Goal: Task Accomplishment & Management: Use online tool/utility

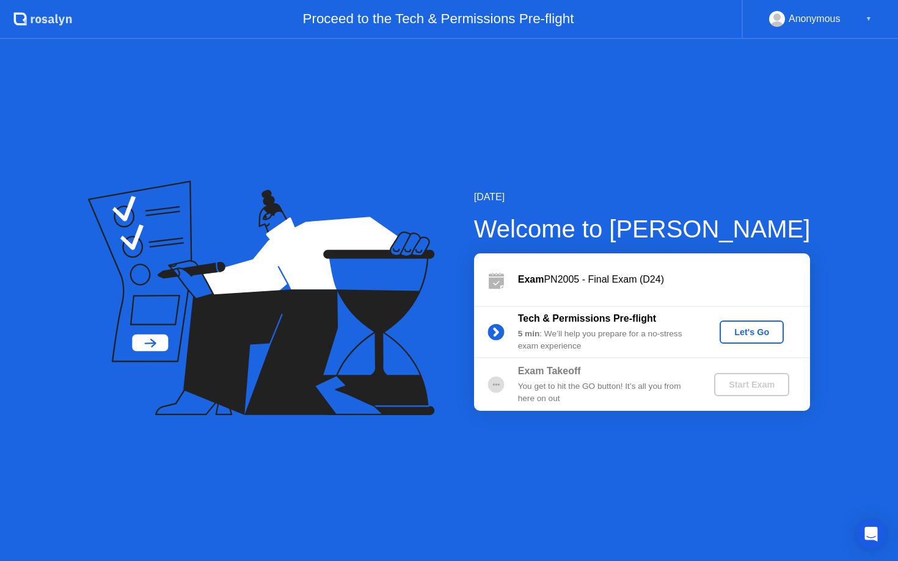
click at [747, 335] on div "Let's Go" at bounding box center [751, 332] width 54 height 10
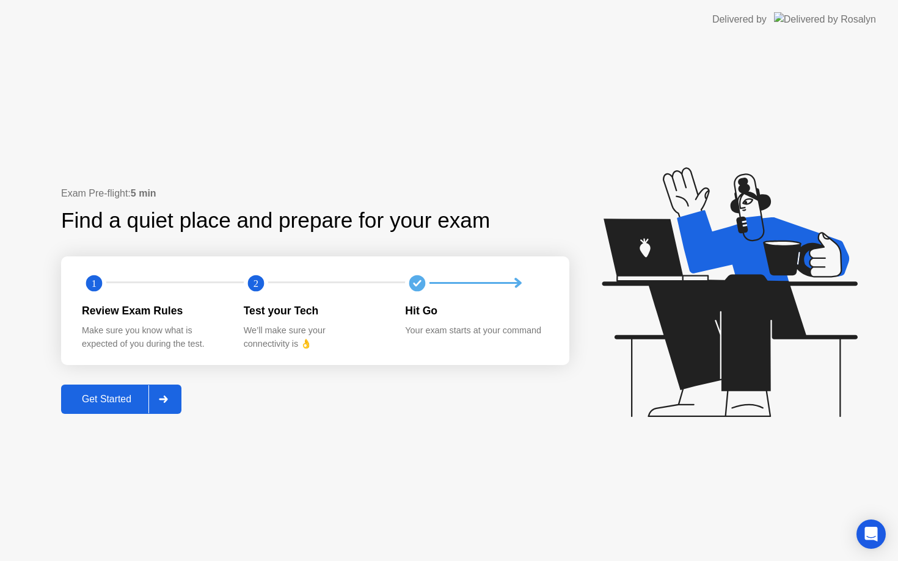
click at [129, 396] on div "Get Started" at bounding box center [107, 399] width 84 height 11
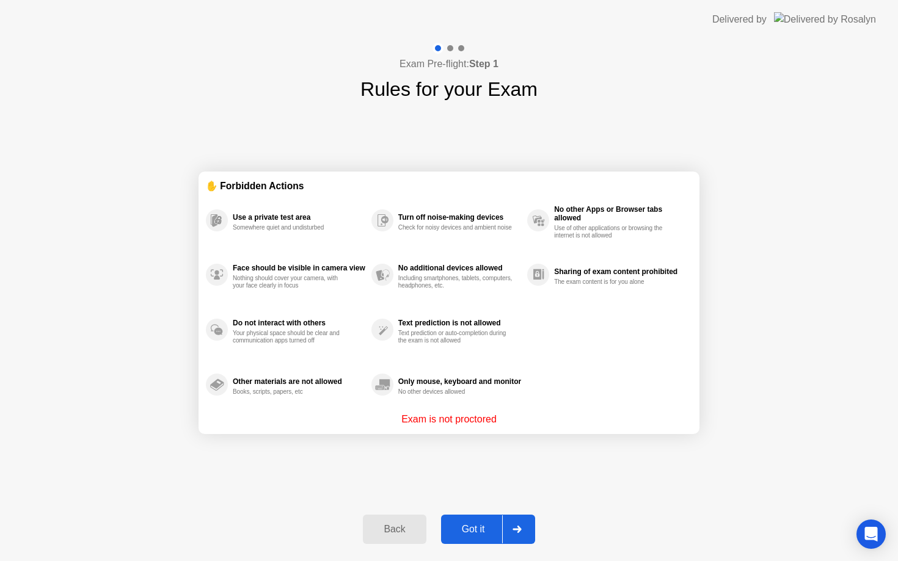
click at [484, 529] on div "Got it" at bounding box center [473, 529] width 57 height 11
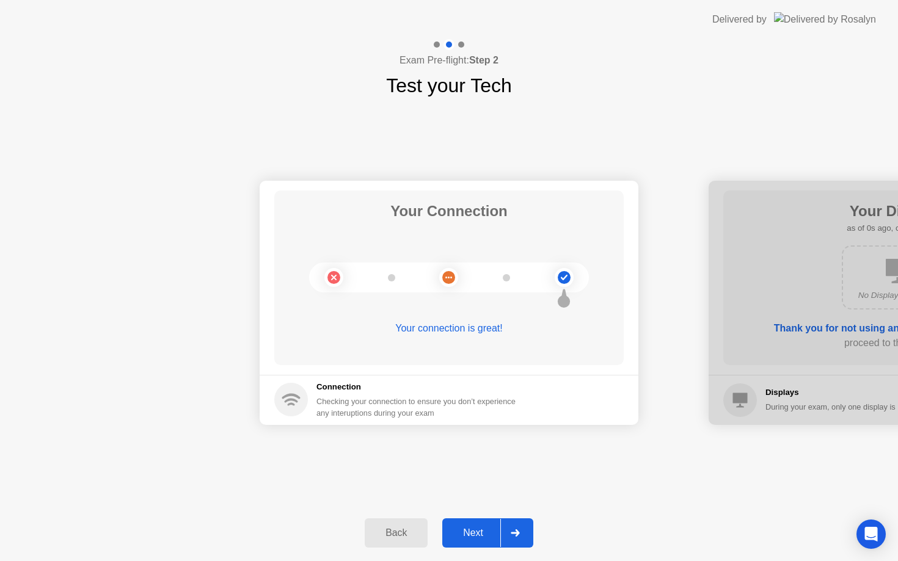
click at [485, 529] on div "Next" at bounding box center [473, 533] width 54 height 11
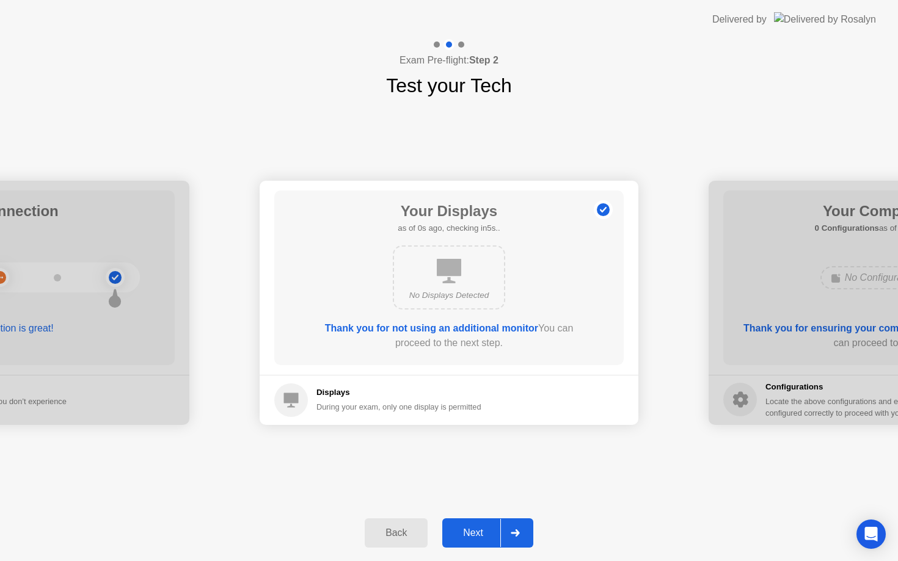
click at [485, 529] on div "Next" at bounding box center [473, 533] width 54 height 11
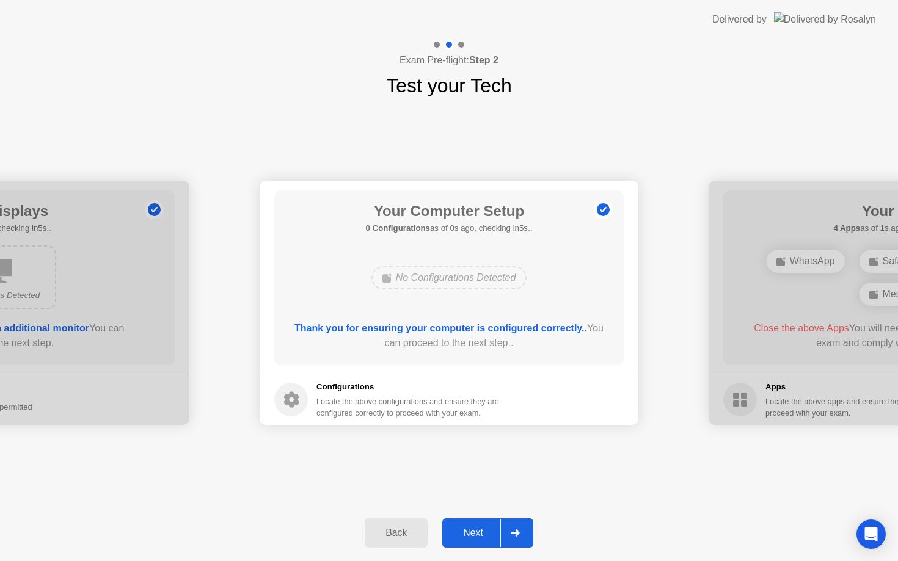
click at [485, 529] on div "Next" at bounding box center [473, 533] width 54 height 11
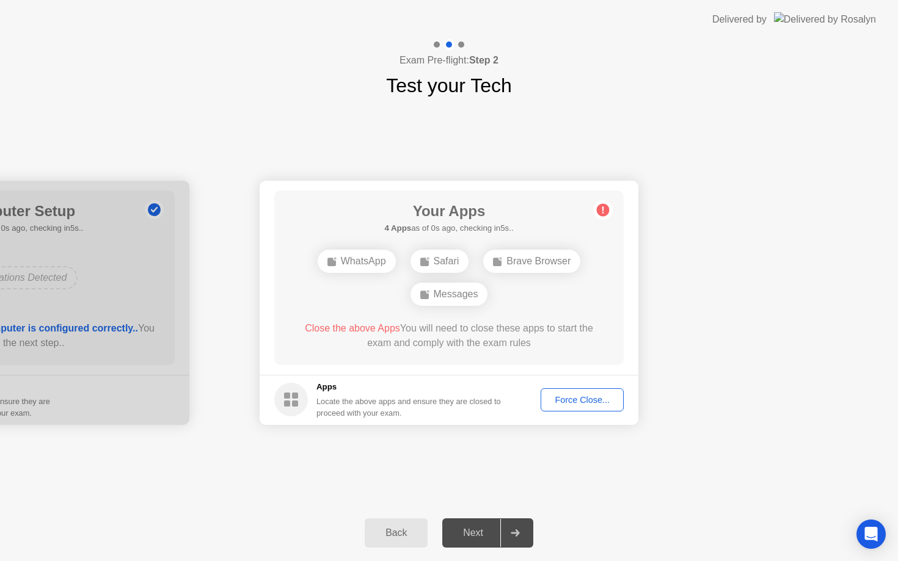
click at [485, 529] on div "Next" at bounding box center [473, 533] width 54 height 11
click at [587, 403] on div "Force Close..." at bounding box center [582, 400] width 74 height 10
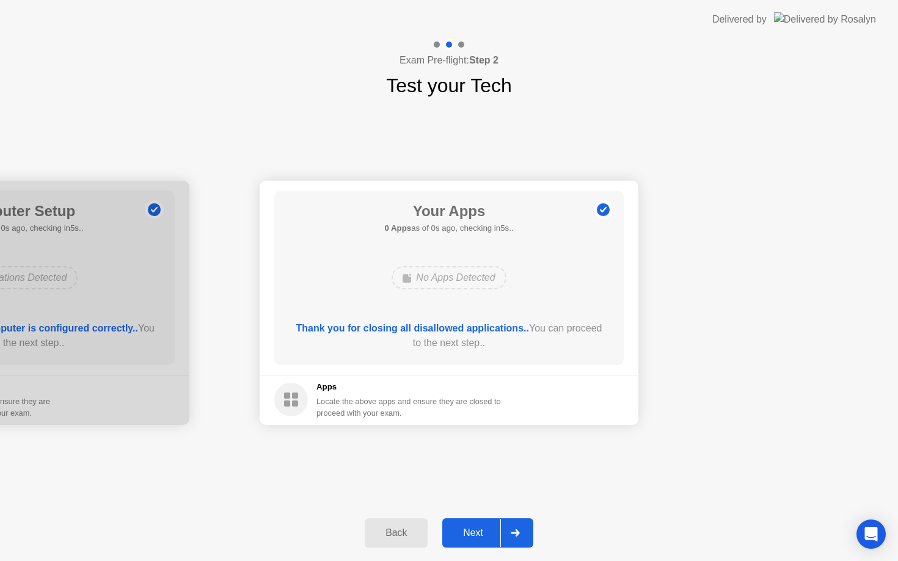
click at [485, 529] on div "Next" at bounding box center [473, 533] width 54 height 11
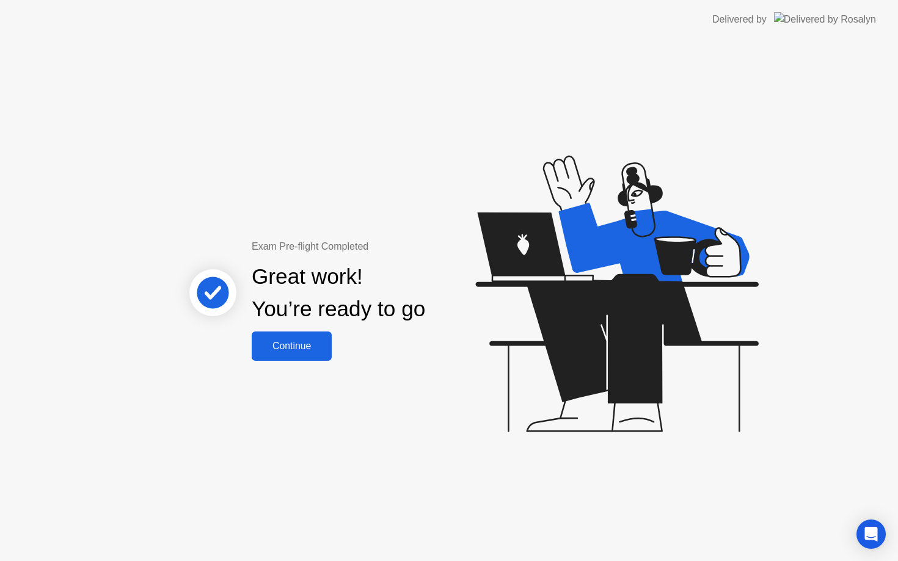
click at [283, 336] on button "Continue" at bounding box center [292, 346] width 80 height 29
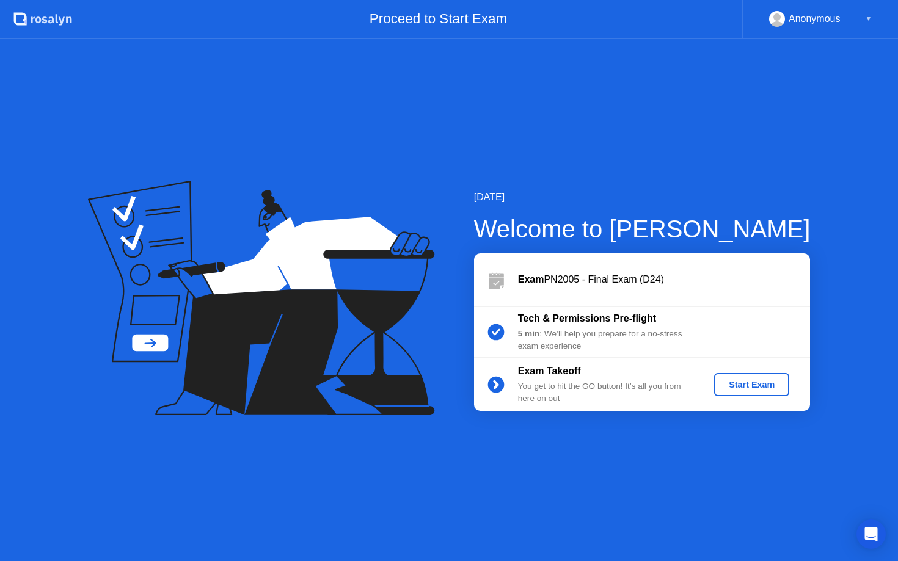
click at [770, 387] on div "Start Exam" at bounding box center [751, 385] width 65 height 10
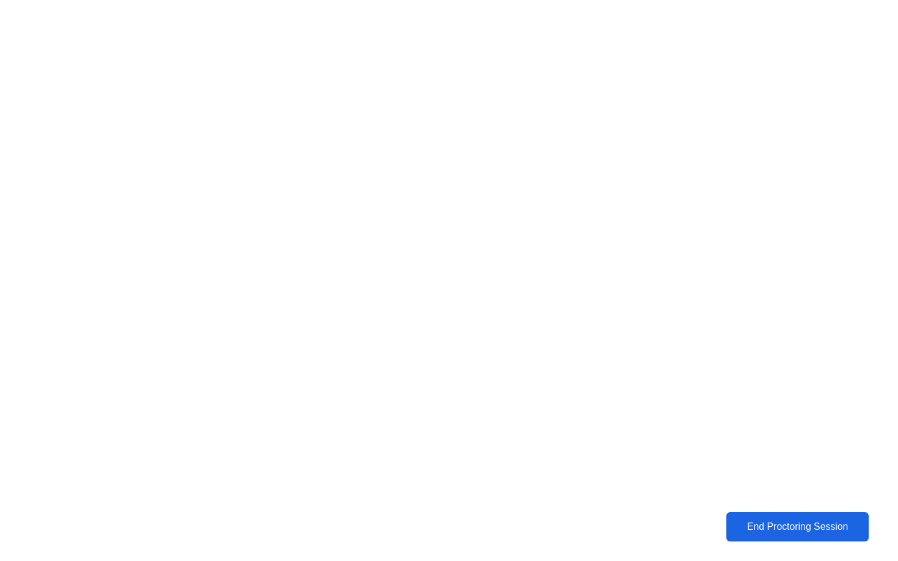
click at [776, 529] on div "End Proctoring Session" at bounding box center [797, 526] width 135 height 11
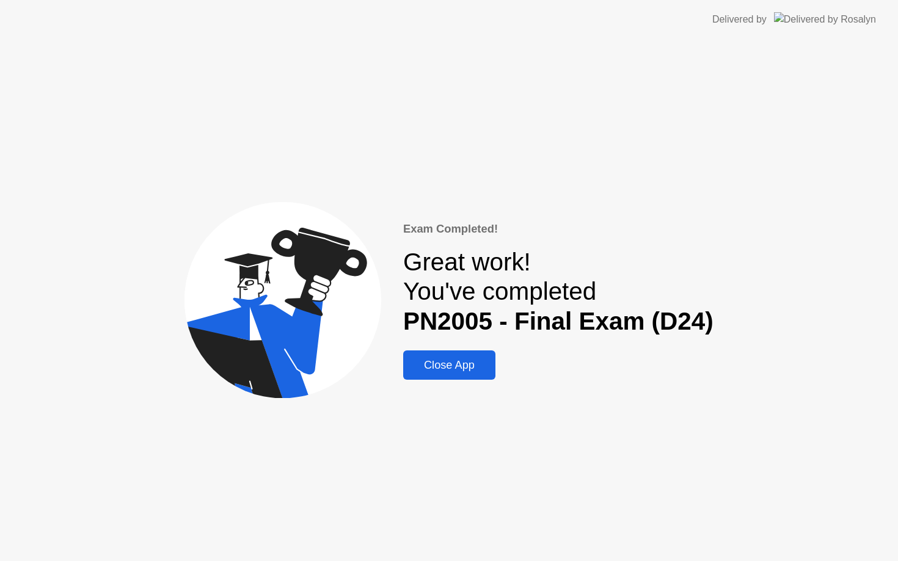
click at [456, 363] on div "Close App" at bounding box center [449, 365] width 85 height 13
